Goal: Information Seeking & Learning: Learn about a topic

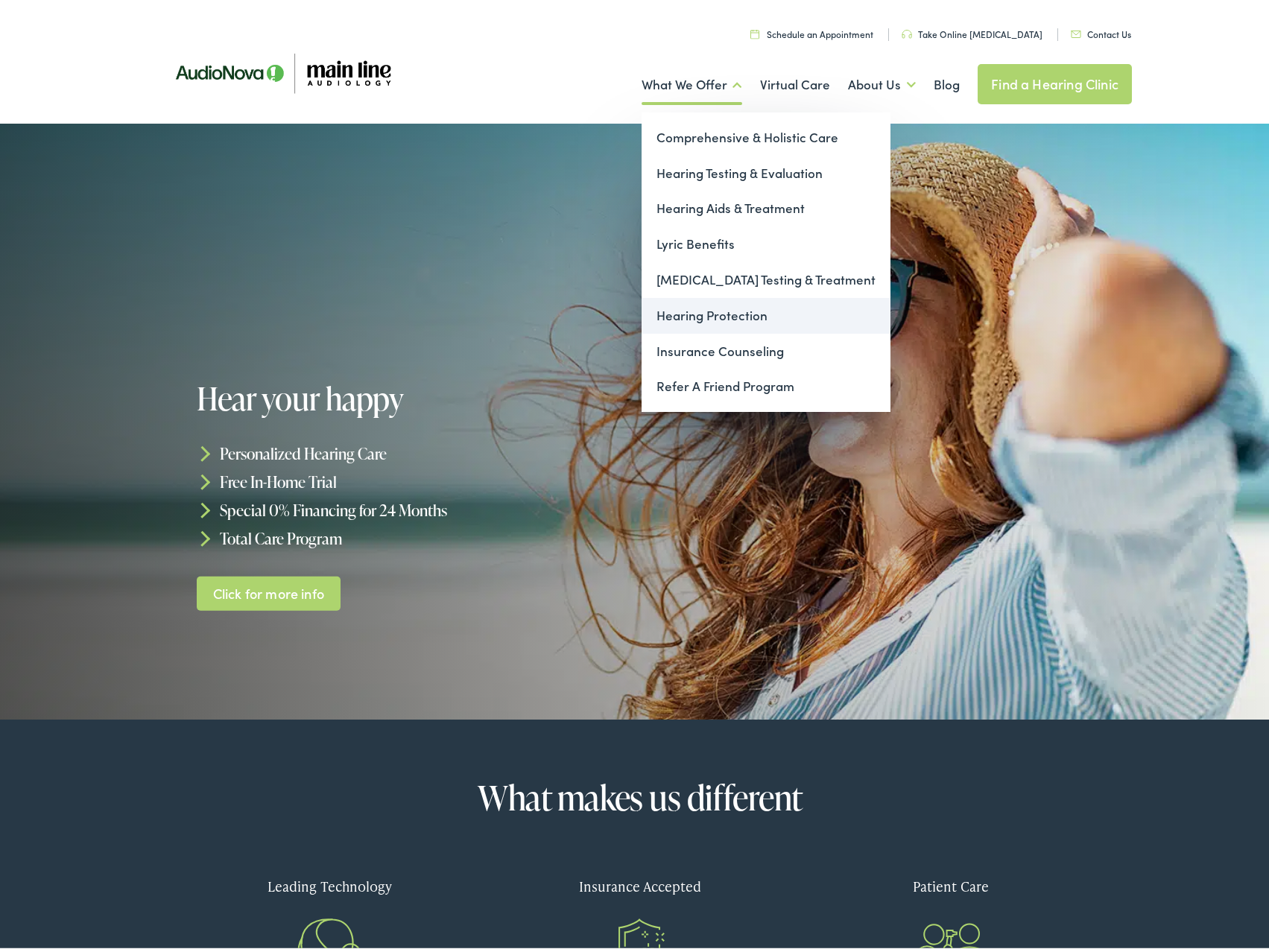
click at [702, 308] on link "Hearing Protection" at bounding box center [766, 311] width 249 height 35
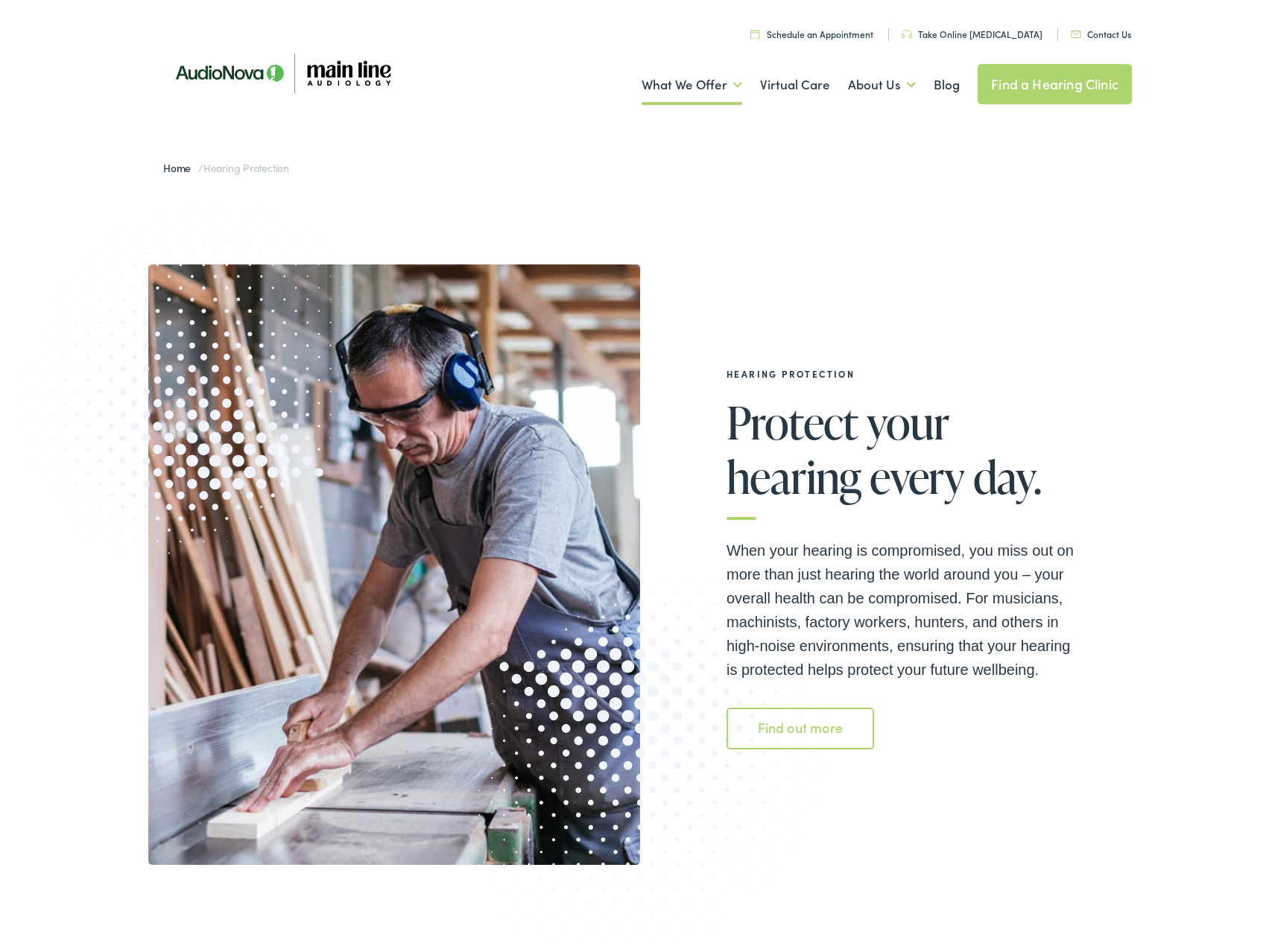
click at [824, 725] on link "Find out more" at bounding box center [800, 723] width 148 height 42
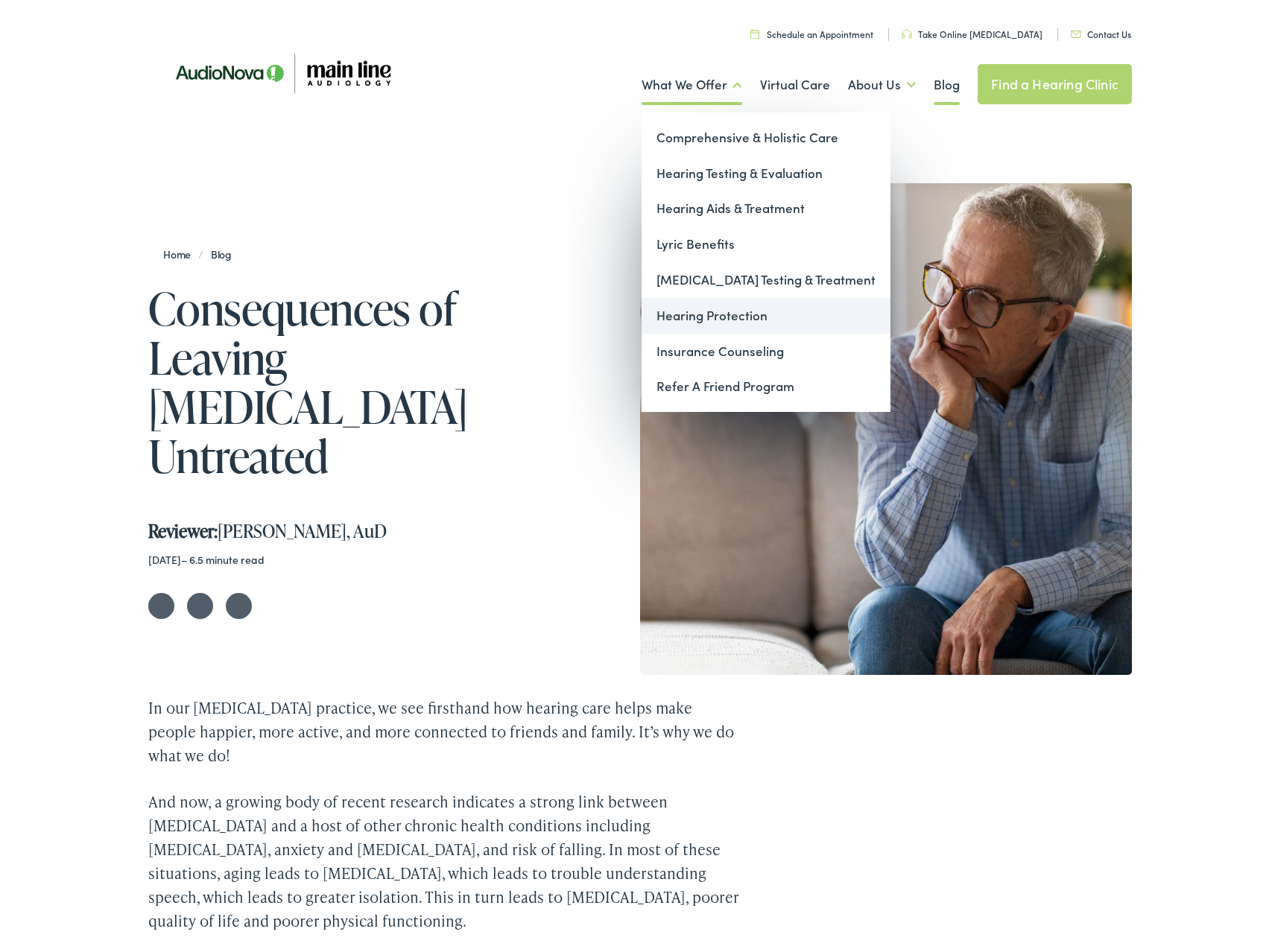
click at [724, 308] on link "Hearing Protection" at bounding box center [766, 311] width 249 height 35
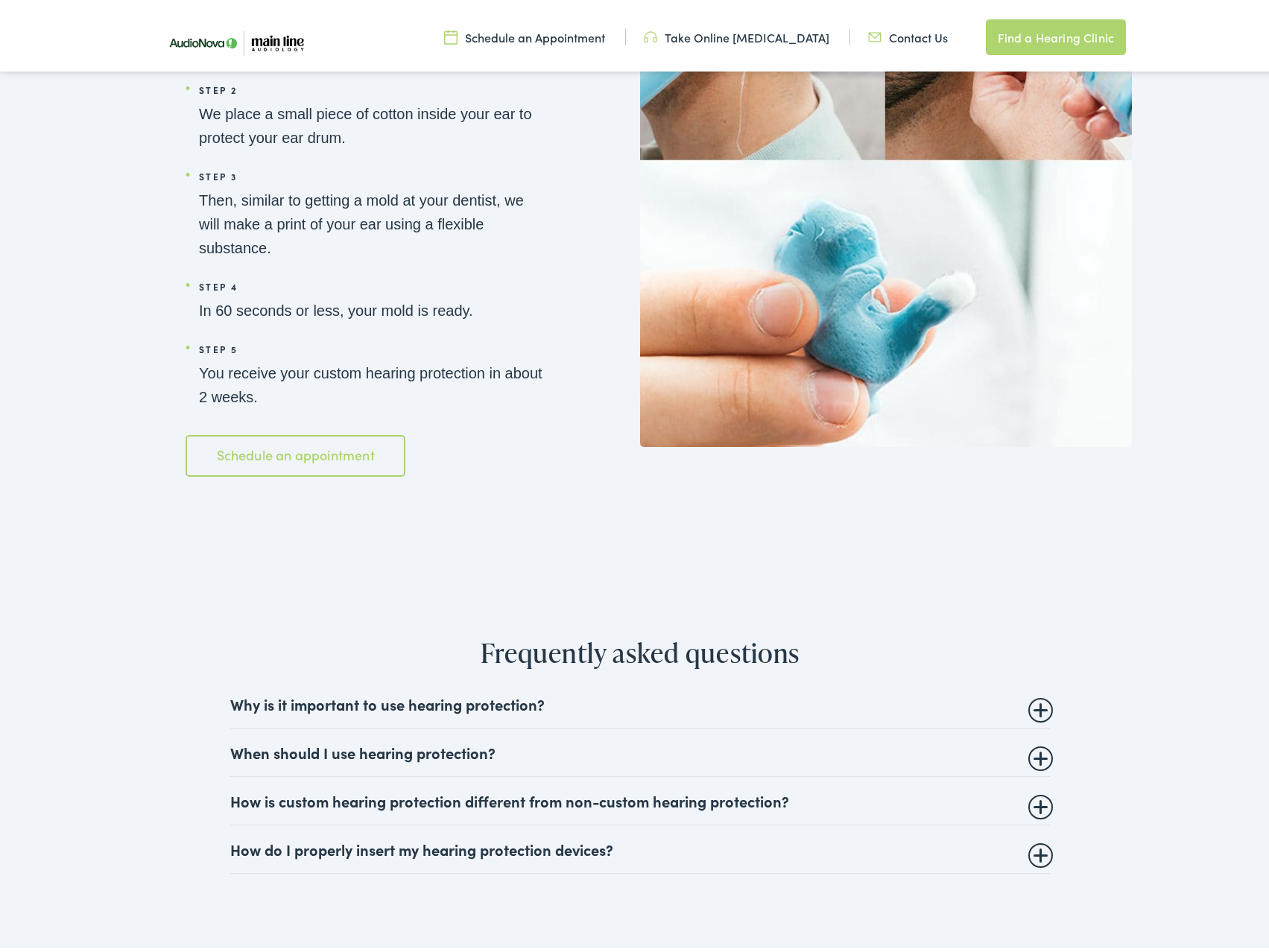
scroll to position [2234, 0]
